Goal: Task Accomplishment & Management: Use online tool/utility

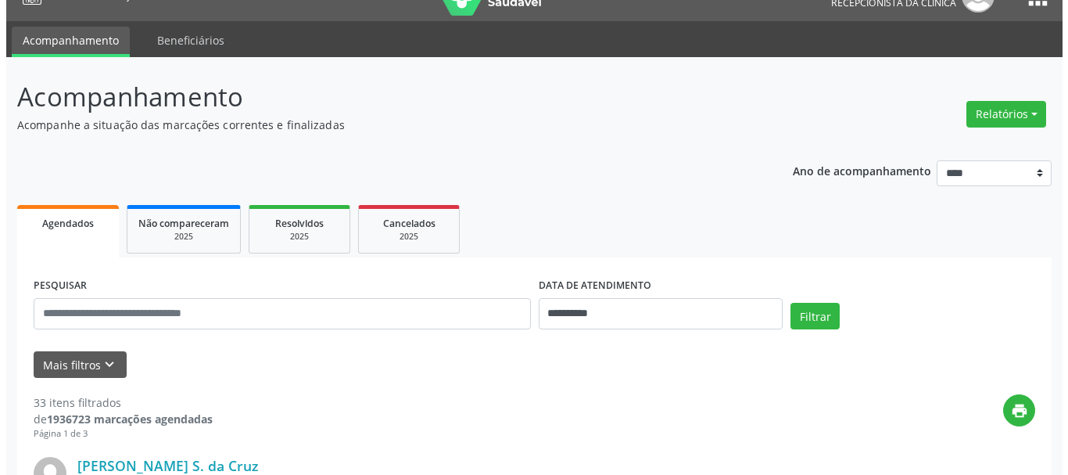
scroll to position [78, 0]
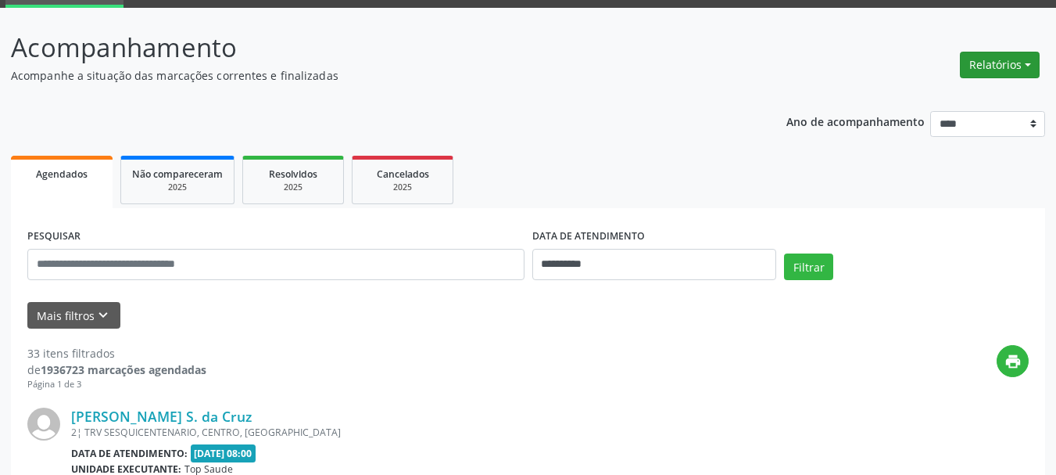
click at [1013, 69] on button "Relatórios" at bounding box center [1000, 65] width 80 height 27
click at [952, 97] on link "Agendamentos" at bounding box center [956, 99] width 168 height 22
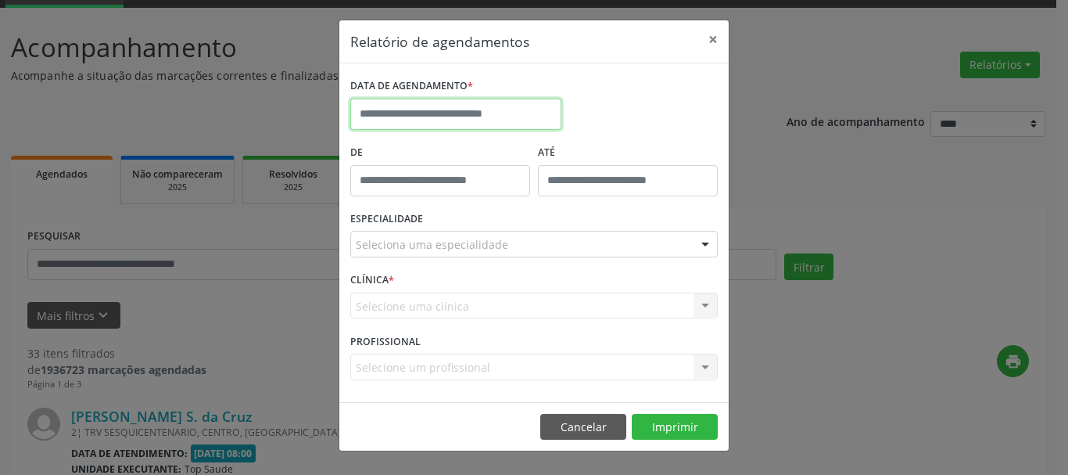
click at [457, 109] on input "text" at bounding box center [455, 113] width 211 height 31
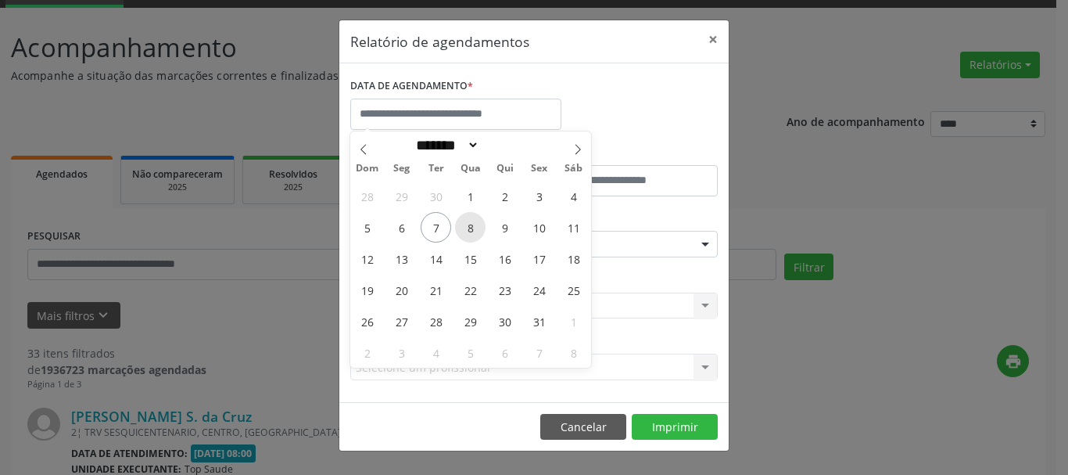
click at [468, 229] on span "8" at bounding box center [470, 227] width 30 height 30
type input "**********"
click at [474, 222] on span "8" at bounding box center [470, 227] width 30 height 30
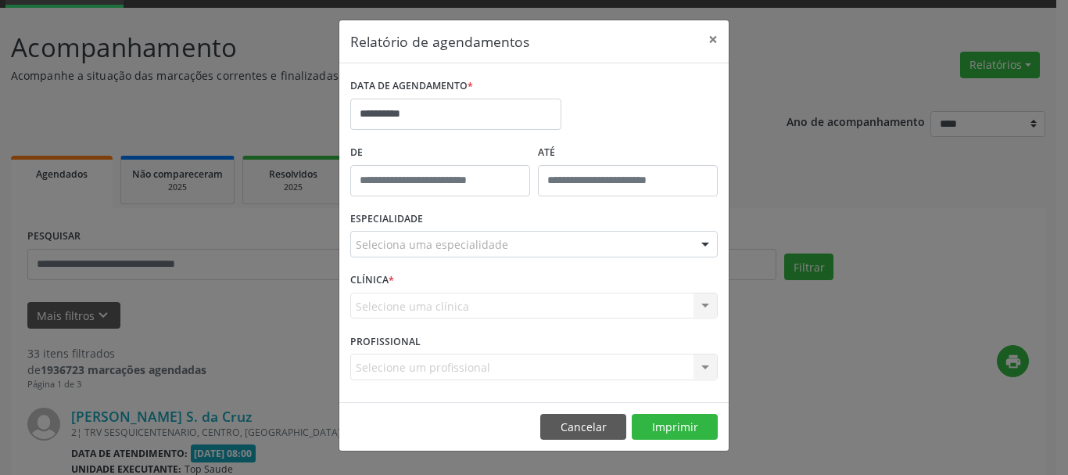
click at [480, 295] on div "Selecione uma clínica Nenhum resultado encontrado para: " " Não há nenhuma opçã…" at bounding box center [533, 305] width 367 height 27
click at [480, 306] on div "Selecione uma clínica Nenhum resultado encontrado para: " " Não há nenhuma opçã…" at bounding box center [533, 305] width 367 height 27
click at [696, 232] on div "Seleciona uma especialidade Todas as especialidades Alergologia Angiologia Arri…" at bounding box center [533, 244] width 367 height 27
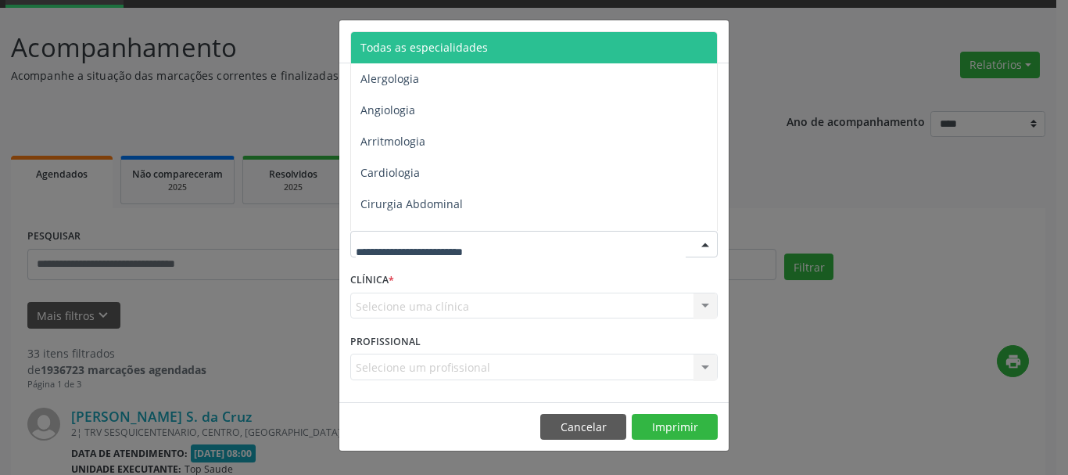
click at [711, 242] on div at bounding box center [704, 244] width 23 height 27
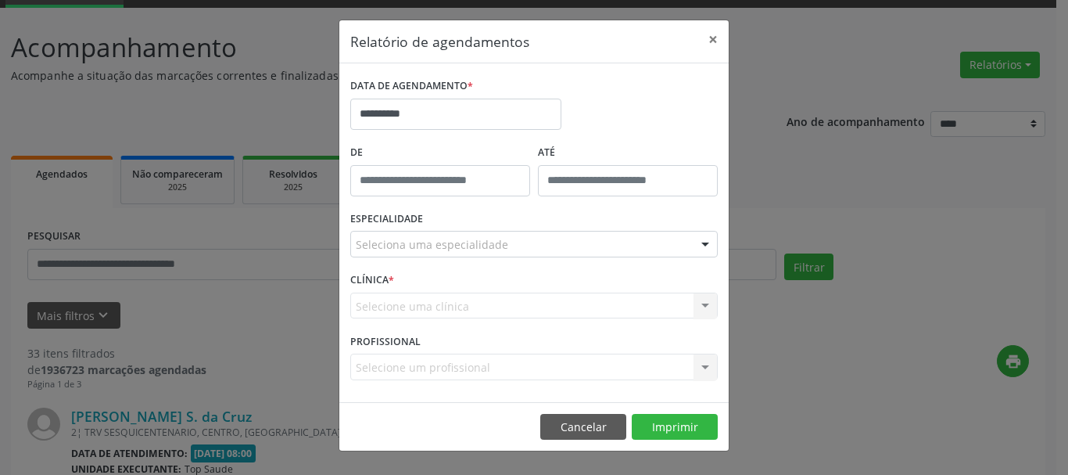
click at [711, 242] on div at bounding box center [704, 244] width 23 height 27
click at [661, 309] on div "Selecione uma clínica Nenhum resultado encontrado para: " " Não há nenhuma opçã…" at bounding box center [533, 305] width 367 height 27
click at [607, 300] on div "Selecione uma clínica Nenhum resultado encontrado para: " " Não há nenhuma opçã…" at bounding box center [533, 305] width 367 height 27
click at [625, 309] on div "Selecione uma clínica Nenhum resultado encontrado para: " " Não há nenhuma opçã…" at bounding box center [533, 305] width 367 height 27
click at [727, 242] on div "**********" at bounding box center [533, 232] width 389 height 338
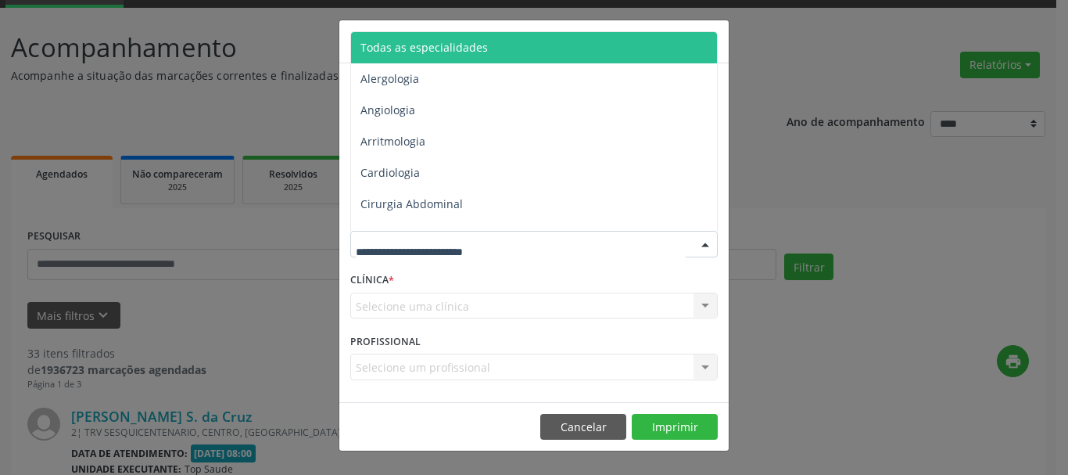
click at [709, 245] on div at bounding box center [704, 244] width 23 height 27
click at [483, 51] on span "Todas as especialidades" at bounding box center [535, 47] width 368 height 31
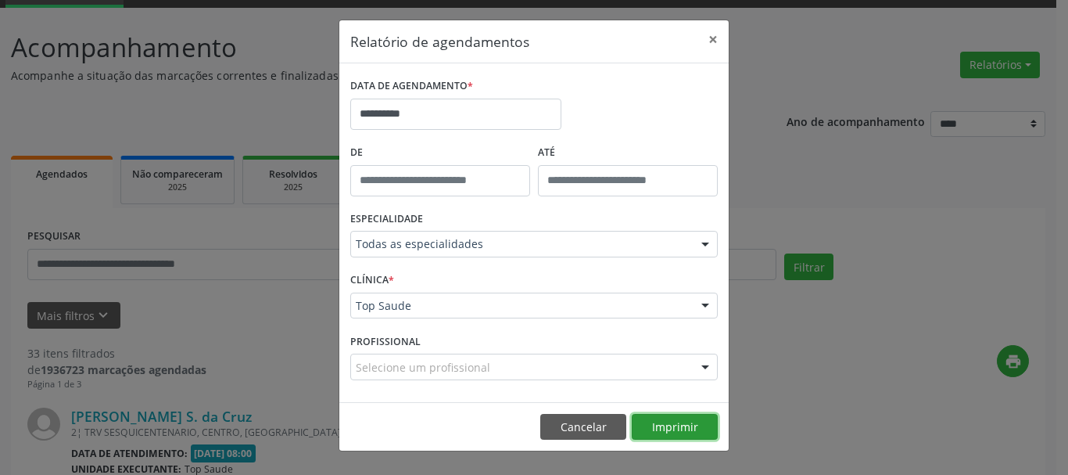
click at [680, 428] on button "Imprimir" at bounding box center [675, 427] width 86 height 27
